Goal: Task Accomplishment & Management: Manage account settings

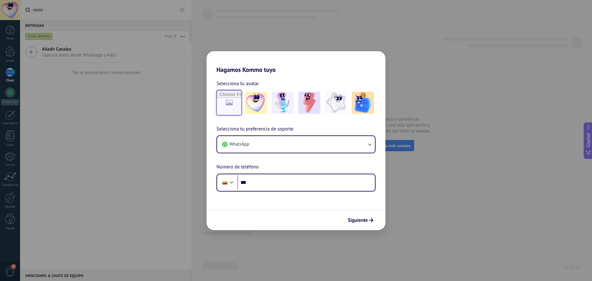
click at [238, 106] on input "file" at bounding box center [229, 103] width 24 height 24
type input "**********"
click at [304, 148] on button "WhatsApp" at bounding box center [296, 144] width 158 height 17
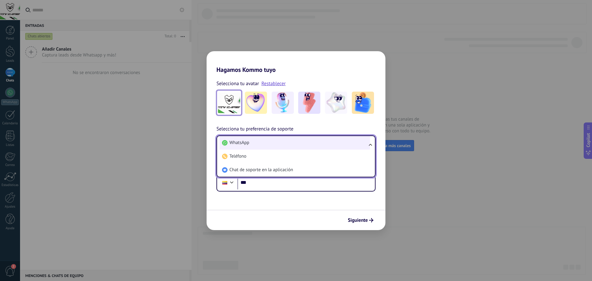
click at [304, 147] on li "WhatsApp" at bounding box center [295, 143] width 151 height 14
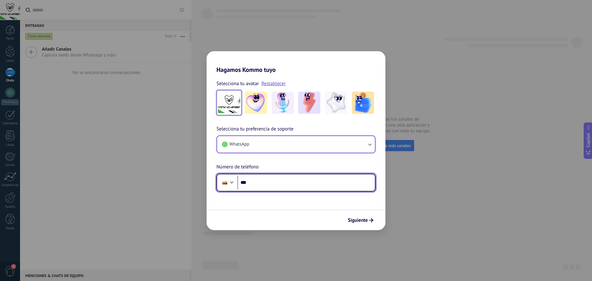
click at [262, 181] on input "***" at bounding box center [307, 183] width 138 height 14
type input "**********"
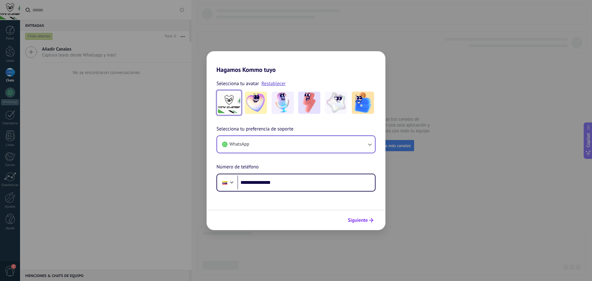
click at [362, 222] on span "Siguiente" at bounding box center [358, 220] width 20 height 4
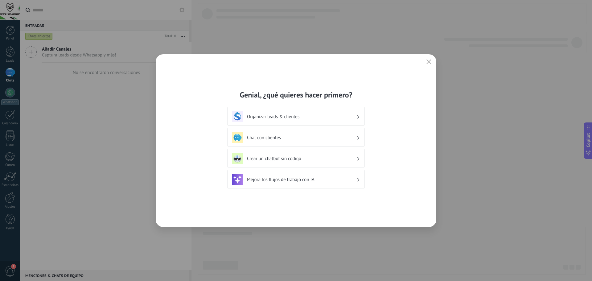
click at [351, 116] on h3 "Organizar leads & clientes" at bounding box center [302, 117] width 110 height 6
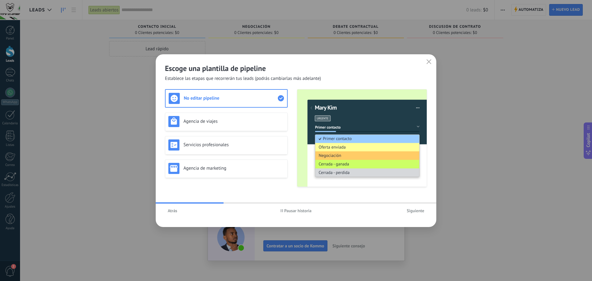
click at [170, 210] on span "Atrás" at bounding box center [173, 211] width 10 height 4
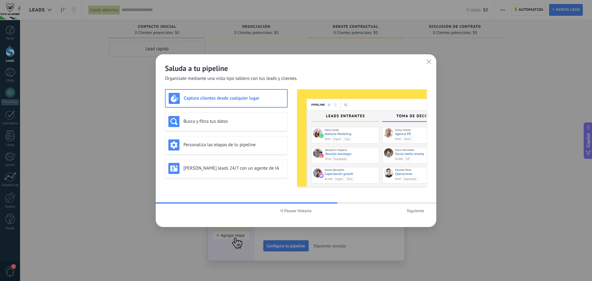
click at [283, 209] on icon "button" at bounding box center [282, 210] width 2 height 3
click at [240, 123] on h3 "Busca y filtra tus datos" at bounding box center [234, 121] width 101 height 6
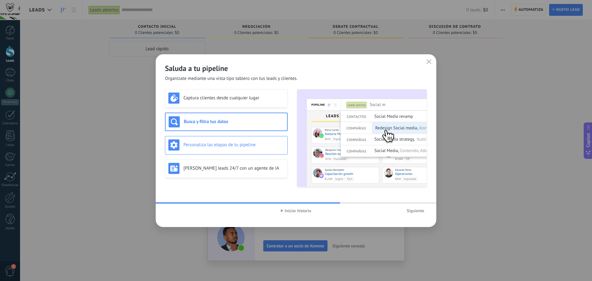
click at [240, 143] on h3 "Personaliza las etapas de tu pipeline" at bounding box center [234, 145] width 101 height 6
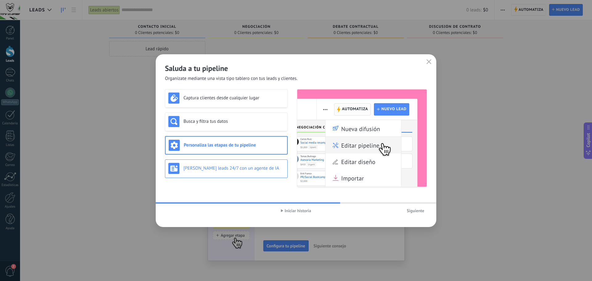
click at [231, 171] on div "[PERSON_NAME] leads 24/7 con un agente de IA" at bounding box center [226, 168] width 116 height 11
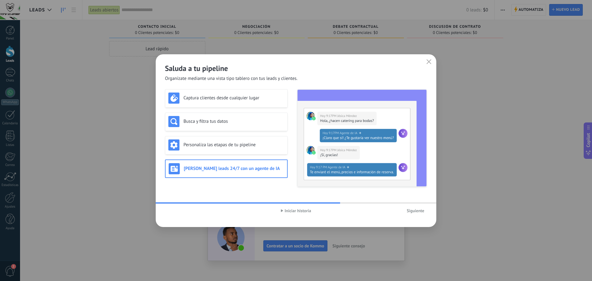
click at [417, 211] on span "Siguiente" at bounding box center [416, 211] width 18 height 4
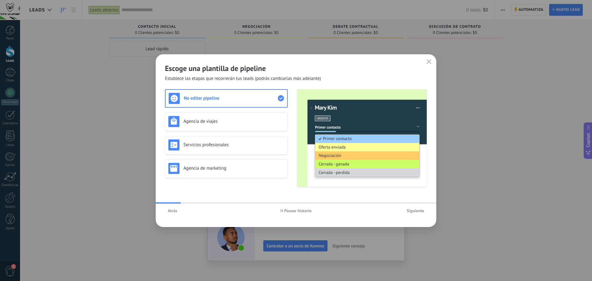
click at [284, 212] on span "Pausar historia" at bounding box center [297, 211] width 27 height 4
click at [235, 119] on h3 "Agencia de viajes" at bounding box center [234, 121] width 101 height 6
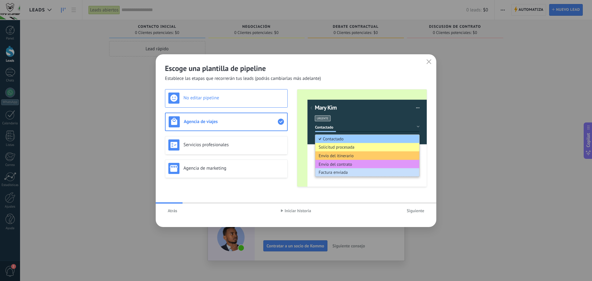
click at [230, 100] on h3 "No editar pipeline" at bounding box center [234, 98] width 101 height 6
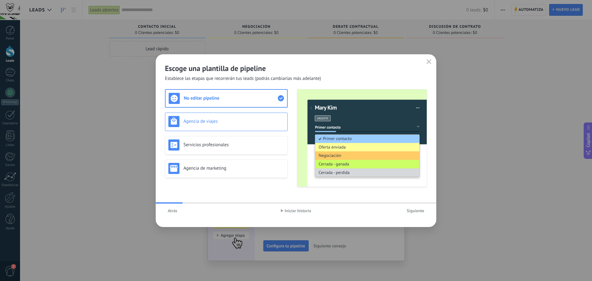
click at [230, 122] on h3 "Agencia de viajes" at bounding box center [234, 121] width 101 height 6
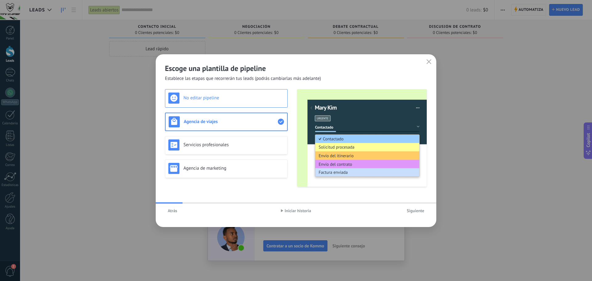
click at [227, 99] on h3 "No editar pipeline" at bounding box center [234, 98] width 101 height 6
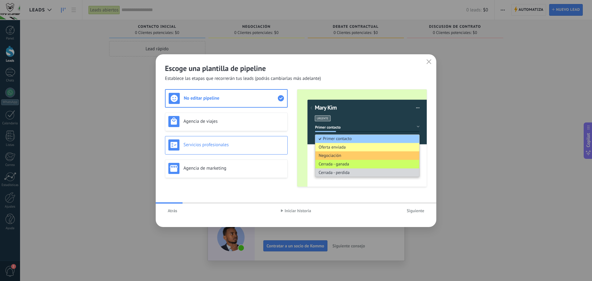
click at [222, 144] on h3 "Servicios profesionales" at bounding box center [234, 145] width 101 height 6
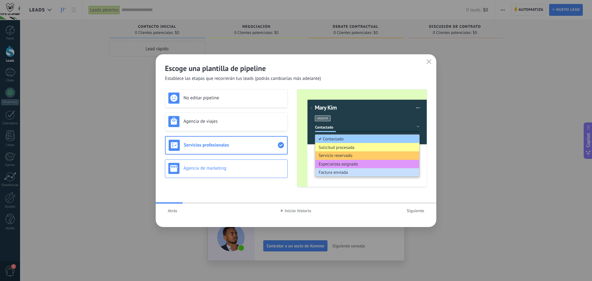
click at [239, 166] on h3 "Agencia de marketing" at bounding box center [234, 168] width 101 height 6
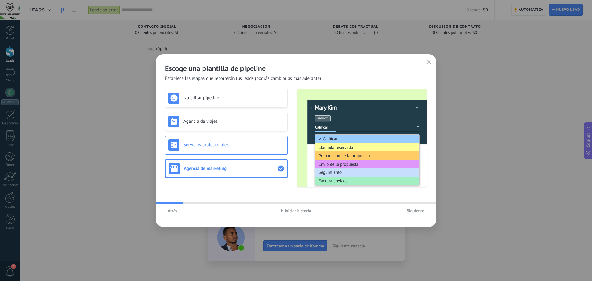
click at [235, 148] on div "Servicios profesionales" at bounding box center [226, 144] width 116 height 11
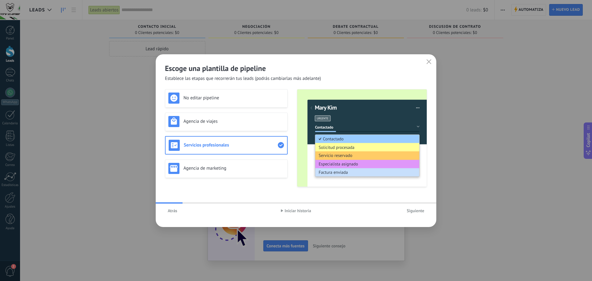
click at [417, 209] on span "Siguiente" at bounding box center [416, 211] width 18 height 4
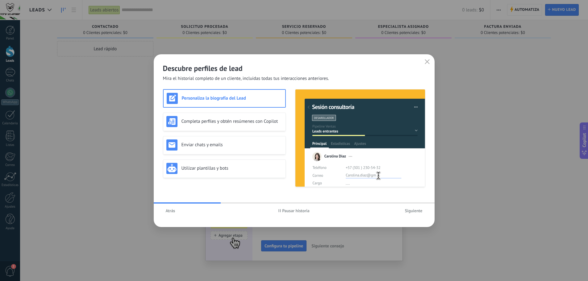
click at [280, 209] on span "Pausar historia" at bounding box center [293, 211] width 31 height 4
click at [218, 124] on div "Completa perfiles y obtén resúmenes con Copilot" at bounding box center [224, 121] width 116 height 11
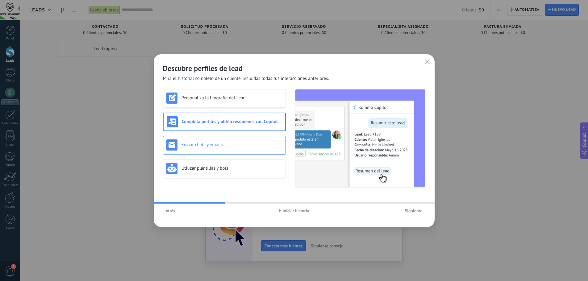
click at [213, 147] on div "Enviar chats y emails" at bounding box center [224, 144] width 116 height 11
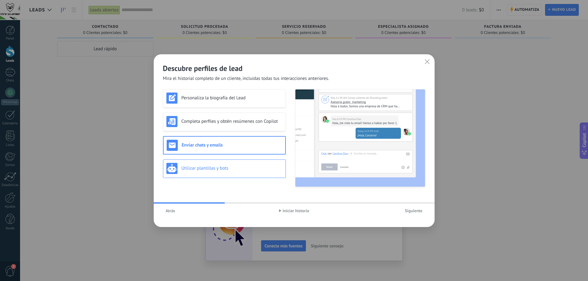
click at [231, 168] on h3 "Utilizar plantillas y bots" at bounding box center [231, 168] width 101 height 6
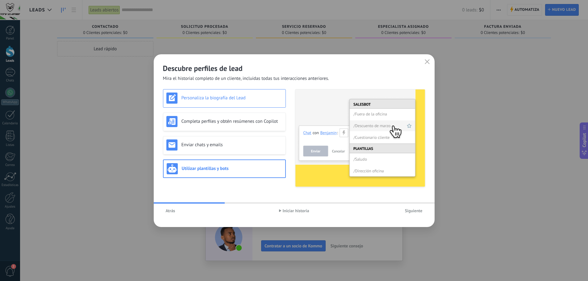
click at [212, 100] on div "Personaliza la biografía del Lead" at bounding box center [224, 98] width 116 height 11
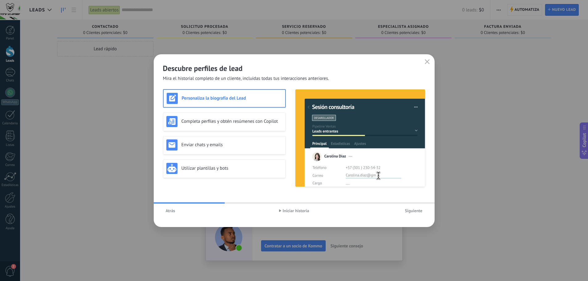
click at [411, 212] on span "Siguiente" at bounding box center [414, 211] width 18 height 4
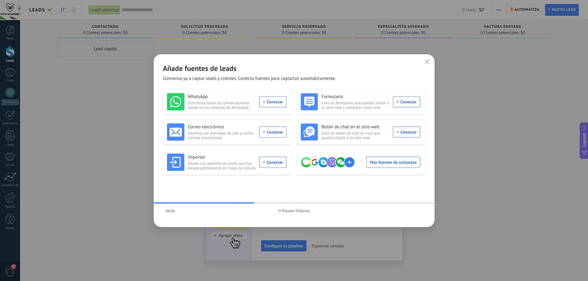
click at [288, 210] on span "Pausar historia" at bounding box center [295, 211] width 27 height 4
click at [276, 102] on div "WhatsApp Sincroniza todas tus conversaciones desde varios números de WhatsApp. …" at bounding box center [226, 101] width 119 height 17
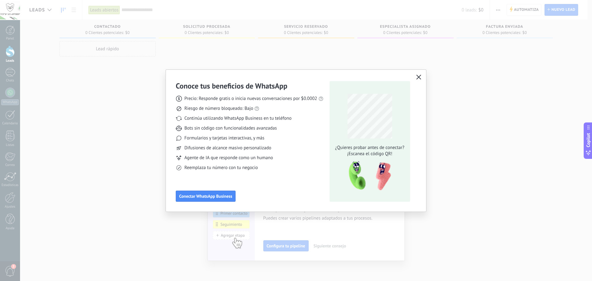
click at [419, 77] on icon "button" at bounding box center [419, 77] width 5 height 5
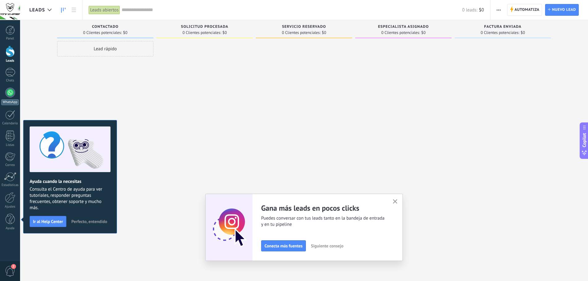
click at [10, 97] on div at bounding box center [10, 93] width 10 height 10
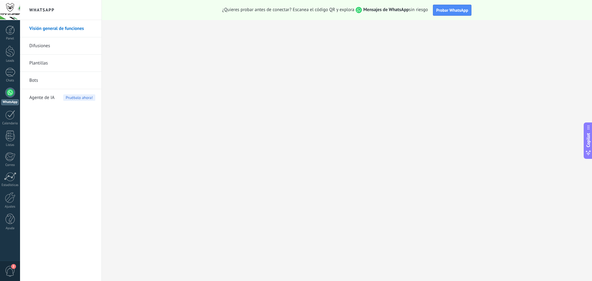
click at [44, 30] on link "Visión general de funciones" at bounding box center [62, 28] width 66 height 17
click at [50, 44] on link "Difusiones" at bounding box center [62, 45] width 66 height 17
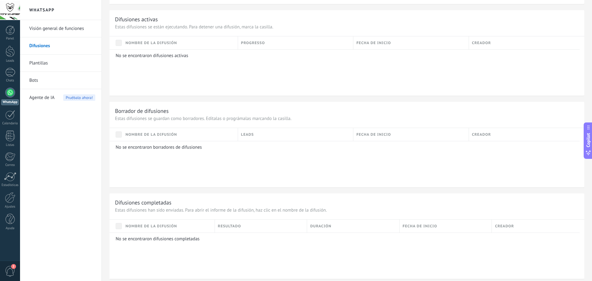
scroll to position [354, 0]
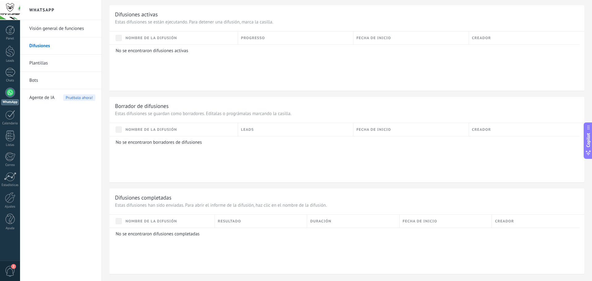
click at [39, 64] on link "Plantillas" at bounding box center [62, 63] width 66 height 17
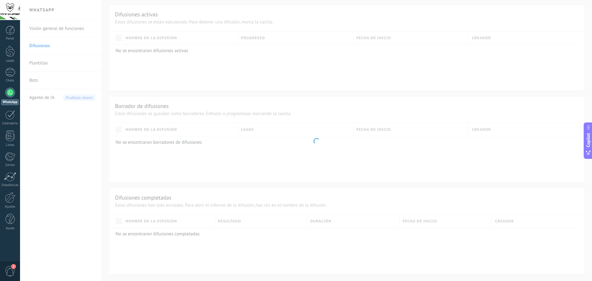
scroll to position [106, 0]
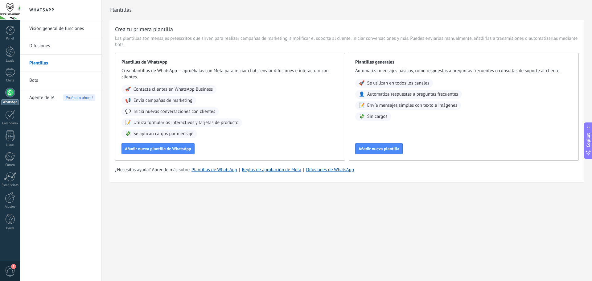
click at [35, 79] on link "Bots" at bounding box center [62, 80] width 66 height 17
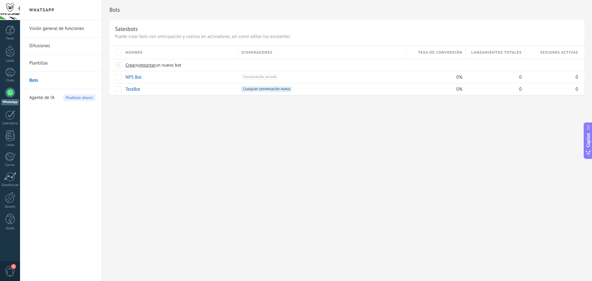
click at [48, 100] on span "Agente de IA" at bounding box center [41, 97] width 25 height 17
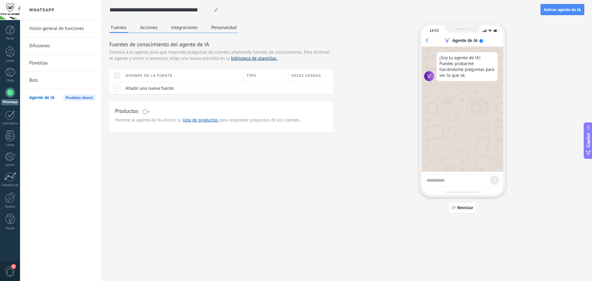
click at [269, 56] on link "biblioteca de plantillas." at bounding box center [254, 59] width 46 height 6
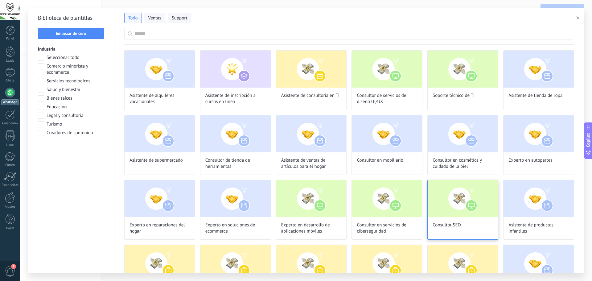
scroll to position [446, 0]
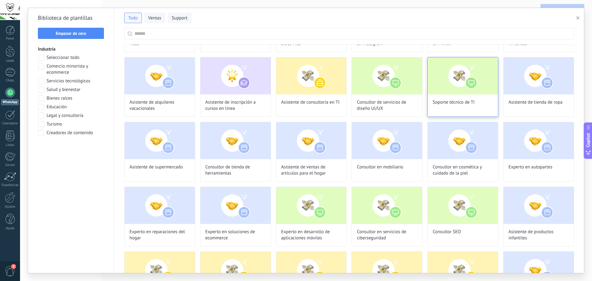
click at [454, 106] on div "Soporte técnico de TI" at bounding box center [463, 87] width 71 height 60
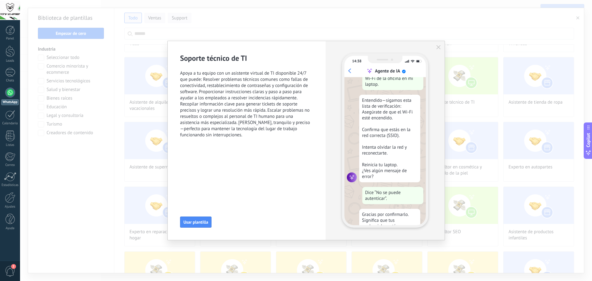
scroll to position [0, 0]
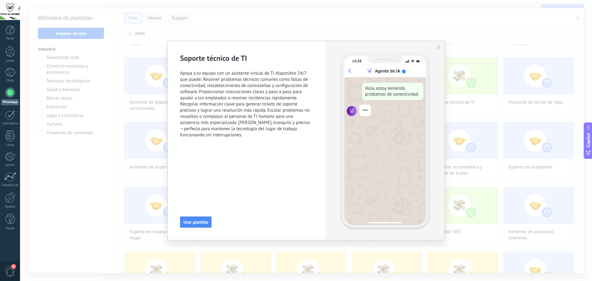
click at [437, 49] on icon "button" at bounding box center [439, 47] width 4 height 4
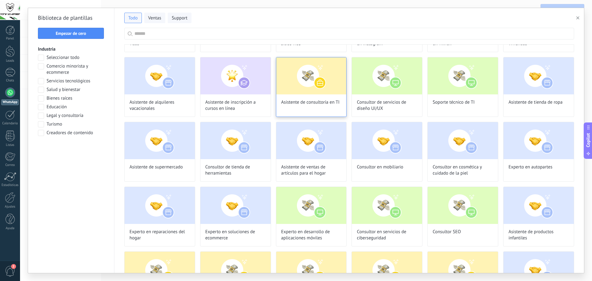
click at [318, 106] on div "Asistente de consultoría en TI" at bounding box center [311, 87] width 71 height 60
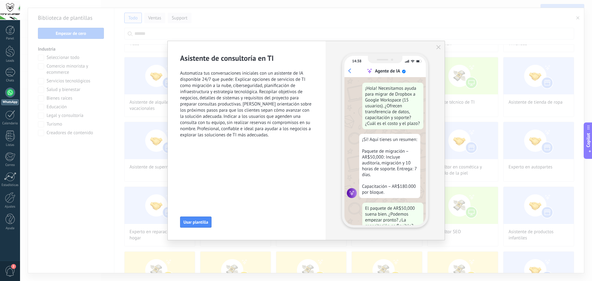
click at [439, 50] on div "14:38 Agente de IA ¡Hola! Necesitamos ayuda para migrar de Dropbox a Google Wor…" at bounding box center [385, 140] width 119 height 199
click at [438, 47] on icon "button" at bounding box center [439, 47] width 4 height 4
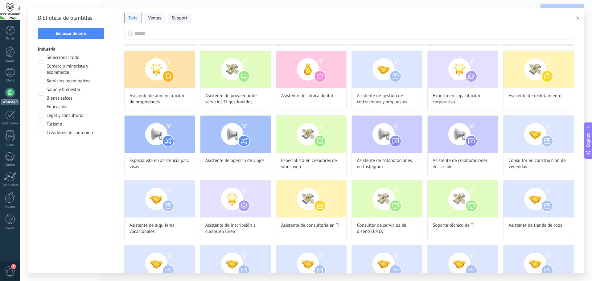
scroll to position [323, 0]
click at [243, 100] on span "Asistente de proveedor de servicios TI gestionados" at bounding box center [235, 99] width 60 height 12
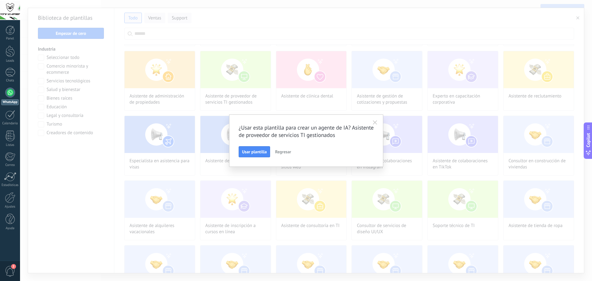
click at [376, 123] on use "button" at bounding box center [375, 122] width 4 height 4
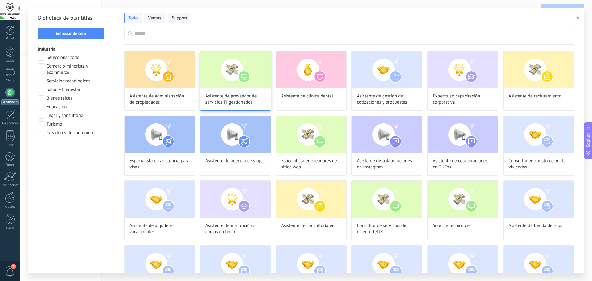
click at [243, 73] on img at bounding box center [236, 69] width 70 height 37
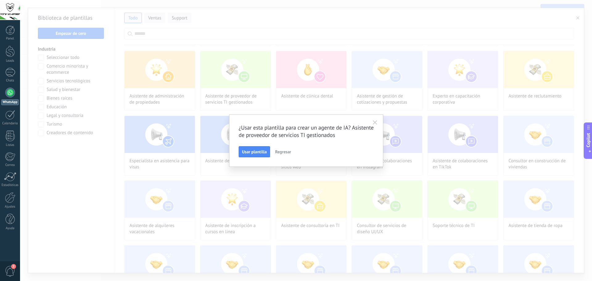
click at [279, 151] on span "Regresar" at bounding box center [283, 152] width 16 height 4
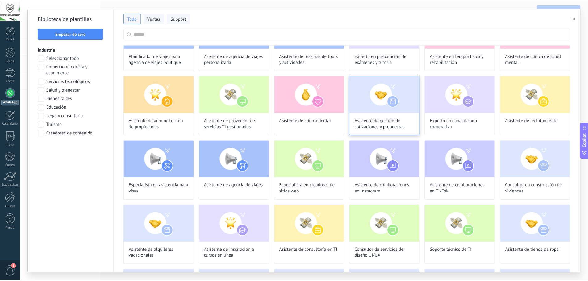
scroll to position [261, 0]
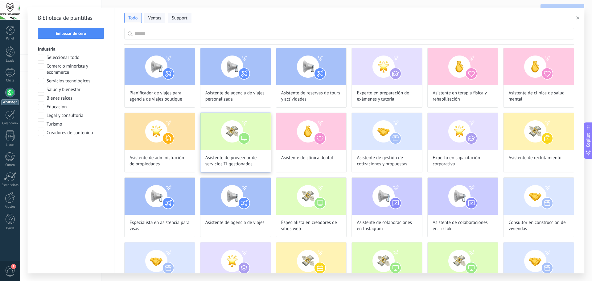
click at [233, 130] on img at bounding box center [236, 131] width 70 height 37
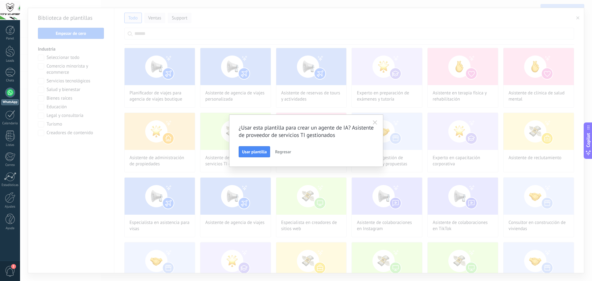
click at [373, 122] on icon "button" at bounding box center [375, 122] width 4 height 4
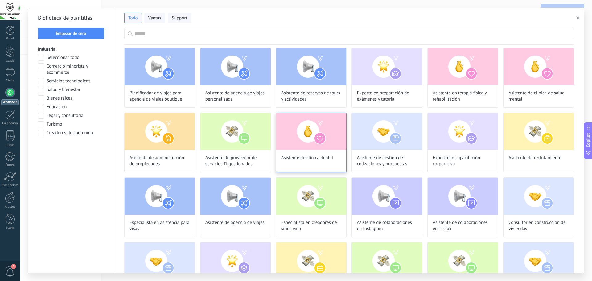
click at [316, 133] on img at bounding box center [311, 131] width 70 height 37
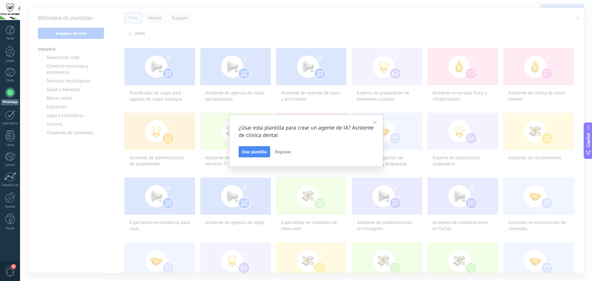
click at [375, 123] on use "button" at bounding box center [375, 122] width 4 height 4
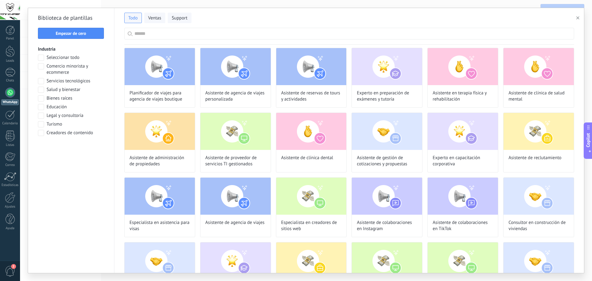
click at [577, 17] on icon "button" at bounding box center [578, 17] width 3 height 3
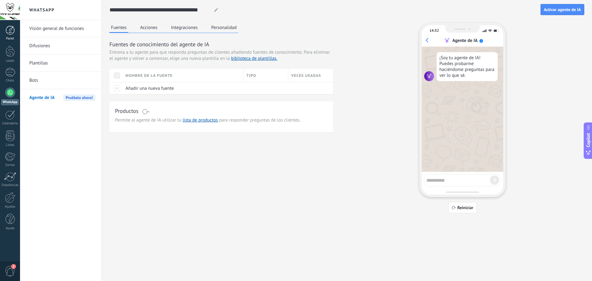
click at [9, 34] on div at bounding box center [10, 30] width 9 height 9
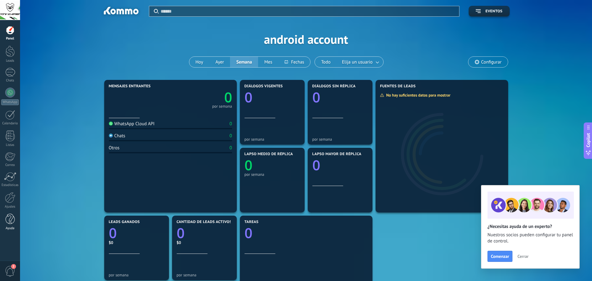
click at [12, 222] on div at bounding box center [10, 219] width 9 height 11
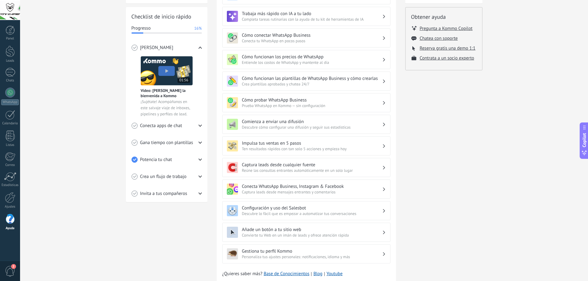
scroll to position [103, 0]
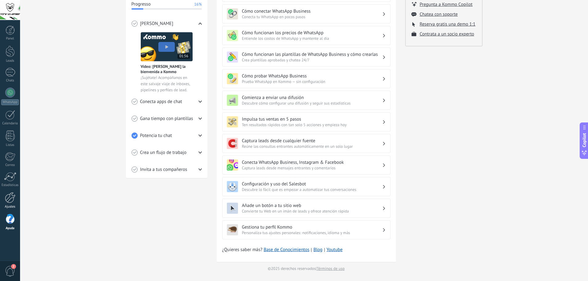
click at [11, 199] on div at bounding box center [10, 197] width 10 height 11
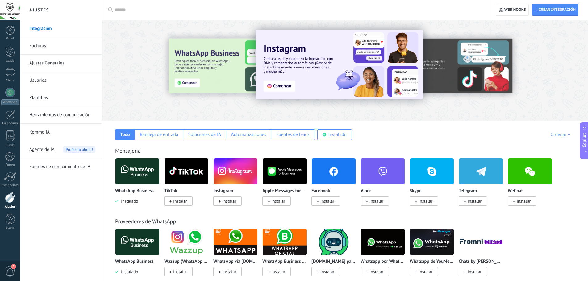
click at [11, 271] on span "2" at bounding box center [10, 271] width 10 height 11
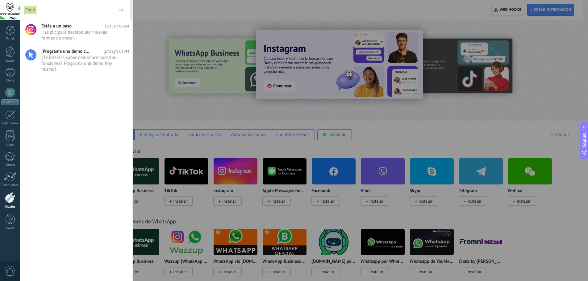
click at [139, 14] on div at bounding box center [294, 140] width 588 height 281
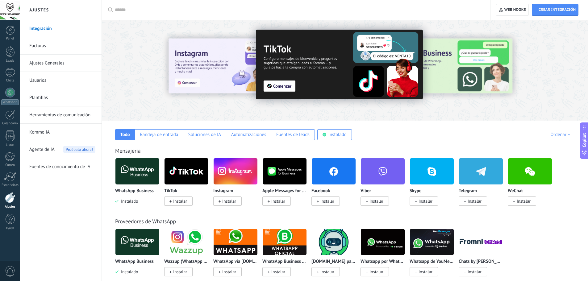
click at [4, 13] on div at bounding box center [10, 10] width 20 height 20
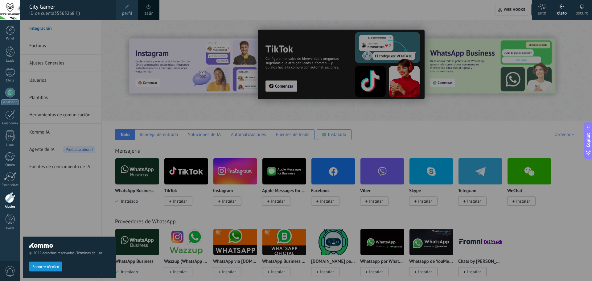
drag, startPoint x: 24, startPoint y: 4, endPoint x: 62, endPoint y: 11, distance: 38.6
click at [62, 11] on div "City Gamer ID de cuenta 35363268" at bounding box center [68, 10] width 96 height 20
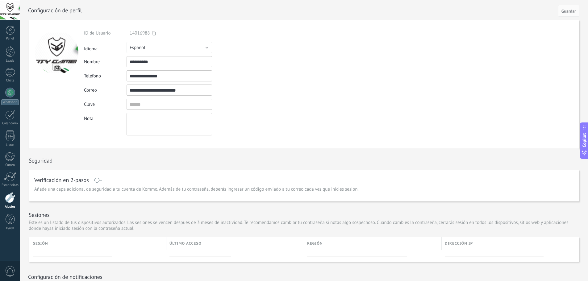
click at [11, 10] on div at bounding box center [10, 10] width 20 height 20
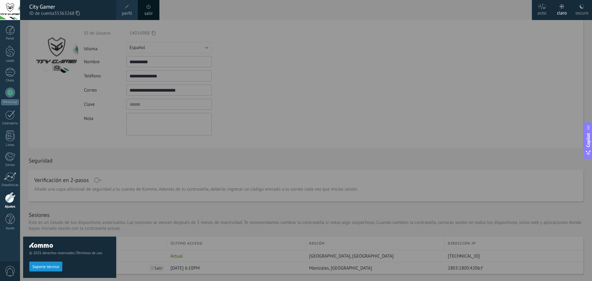
click at [79, 12] on icon at bounding box center [78, 13] width 4 height 5
click at [125, 11] on span "perfil" at bounding box center [127, 13] width 10 height 7
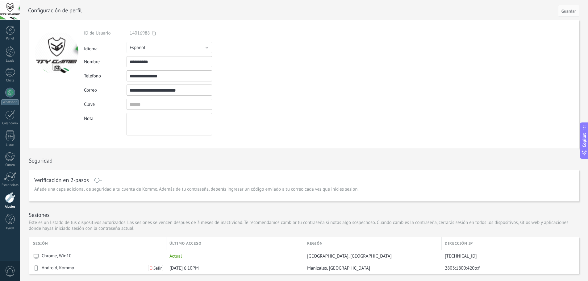
drag, startPoint x: 192, startPoint y: 91, endPoint x: 111, endPoint y: 86, distance: 80.7
click at [111, 86] on div "**********" at bounding box center [183, 90] width 199 height 11
click at [154, 32] on icon at bounding box center [154, 33] width 4 height 5
drag, startPoint x: 82, startPoint y: 31, endPoint x: 150, endPoint y: 33, distance: 67.6
click at [150, 33] on form "**********" at bounding box center [304, 84] width 550 height 129
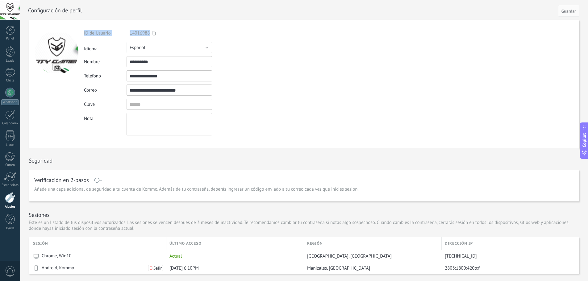
copy form "ID de Usuario 14016988"
click at [14, 33] on div at bounding box center [10, 30] width 9 height 9
